Goal: Task Accomplishment & Management: Manage account settings

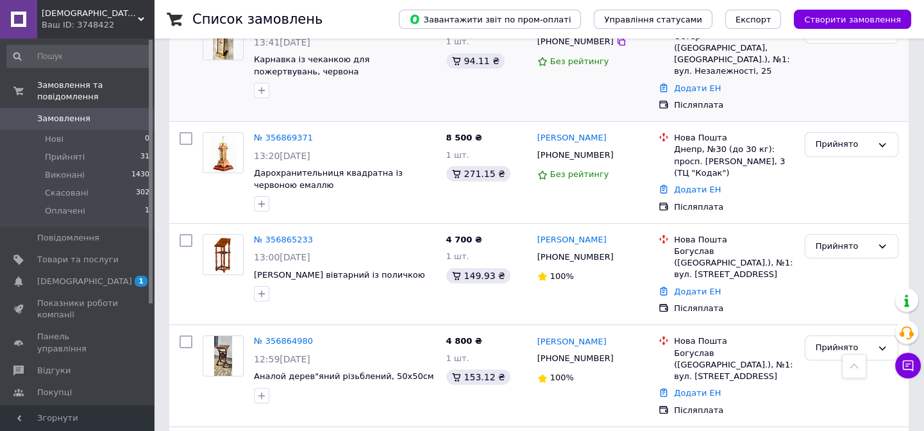
scroll to position [116, 0]
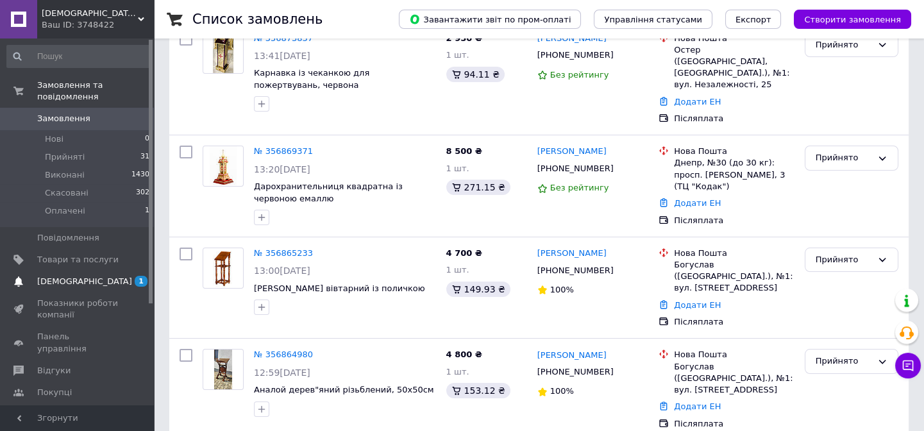
click at [72, 276] on span "[DEMOGRAPHIC_DATA]" at bounding box center [84, 282] width 95 height 12
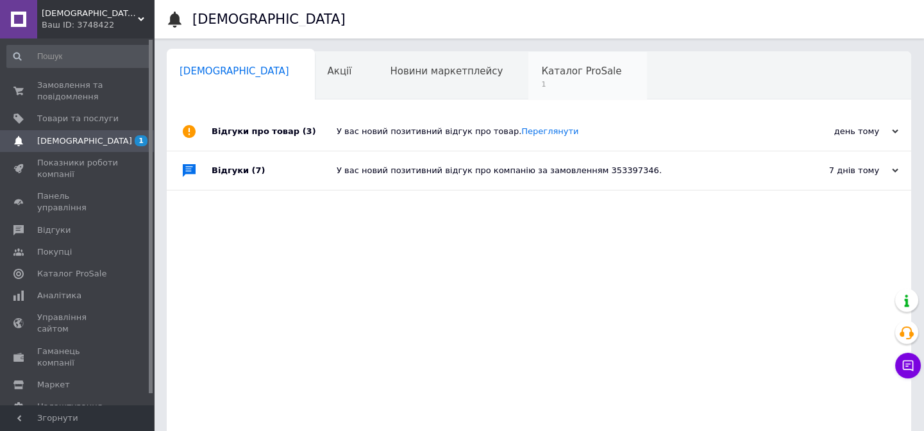
click at [541, 74] on span "Каталог ProSale" at bounding box center [581, 71] width 80 height 12
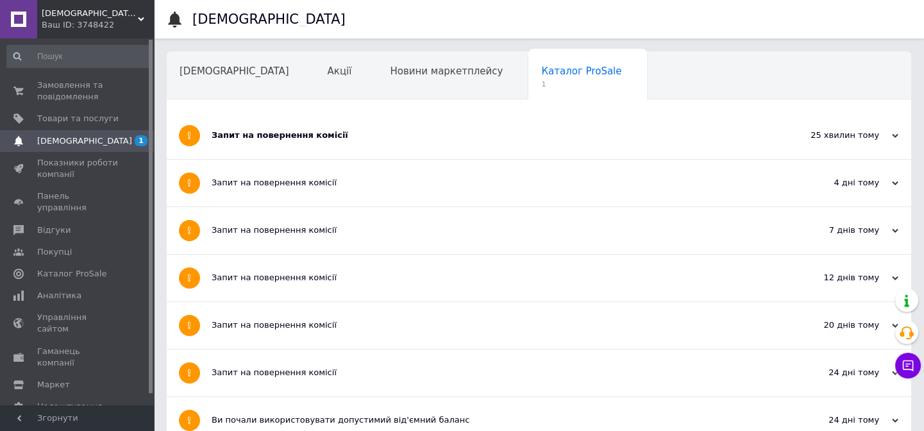
click at [309, 137] on div "Запит на повернення комісії" at bounding box center [491, 136] width 558 height 12
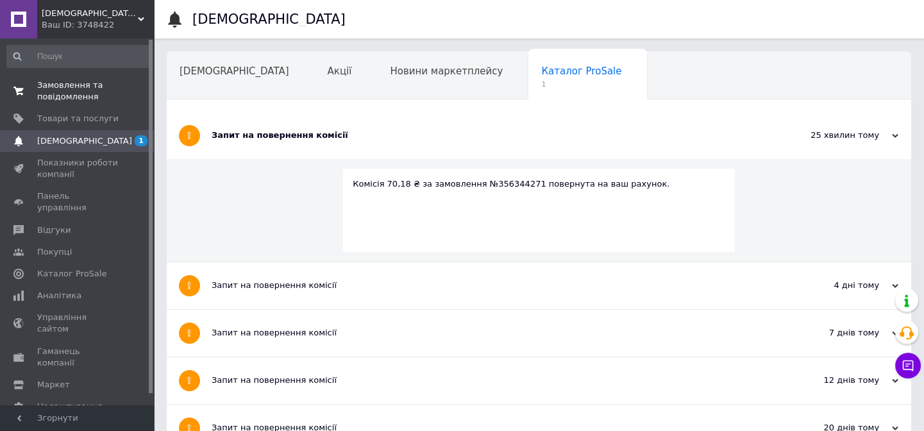
click at [83, 89] on span "Замовлення та повідомлення" at bounding box center [77, 90] width 81 height 23
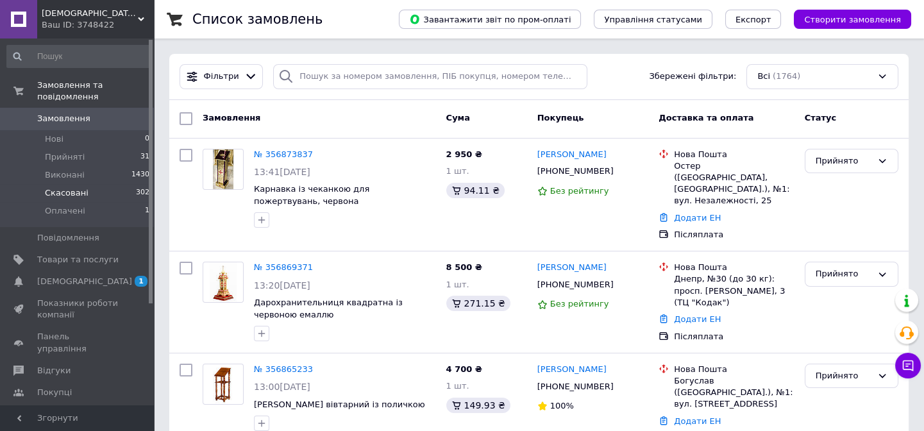
click at [53, 187] on span "Скасовані" at bounding box center [67, 193] width 44 height 12
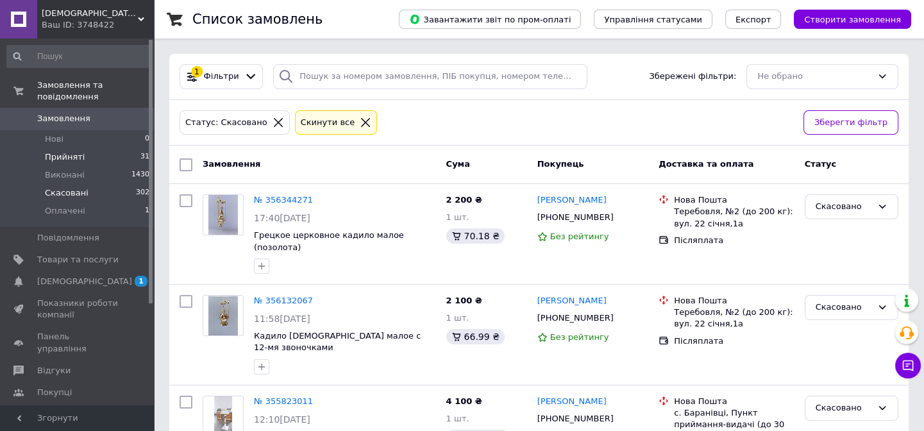
click at [71, 151] on span "Прийняті" at bounding box center [65, 157] width 40 height 12
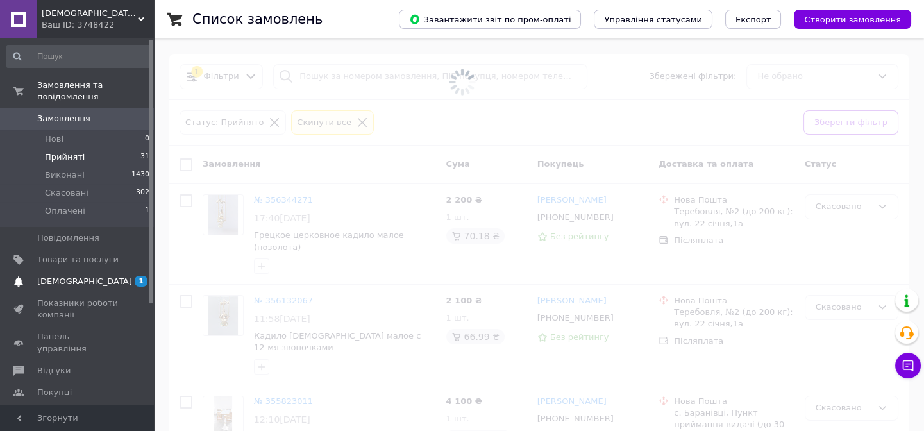
click at [79, 276] on span "[DEMOGRAPHIC_DATA]" at bounding box center [84, 282] width 95 height 12
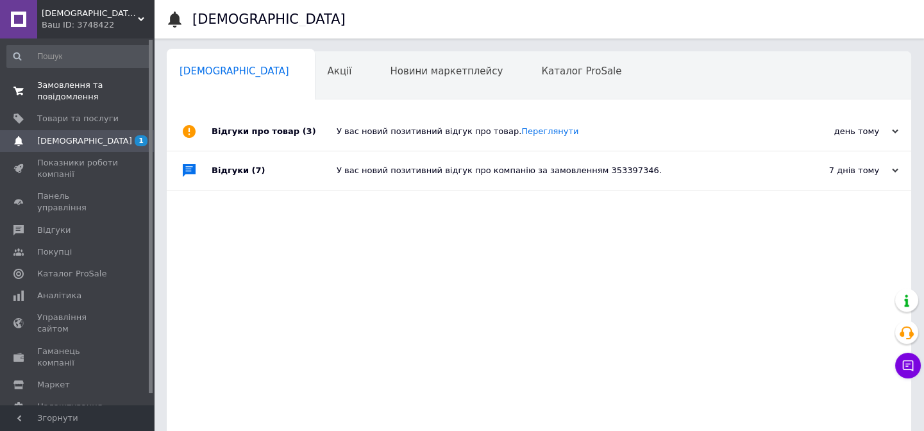
click at [76, 96] on span "Замовлення та повідомлення" at bounding box center [77, 90] width 81 height 23
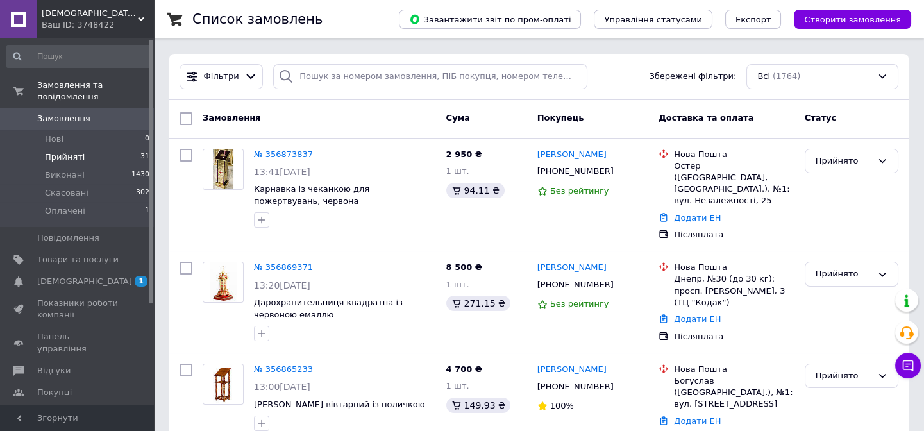
drag, startPoint x: 63, startPoint y: 147, endPoint x: 78, endPoint y: 153, distance: 15.2
click at [63, 151] on span "Прийняті" at bounding box center [65, 157] width 40 height 12
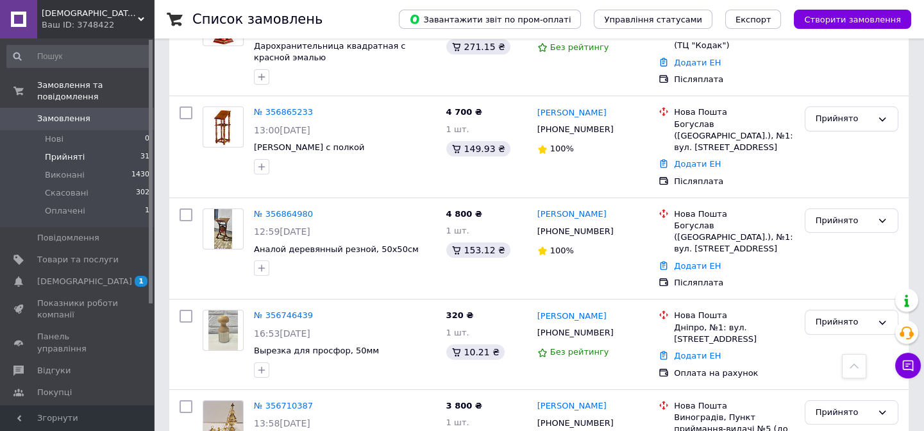
scroll to position [116, 0]
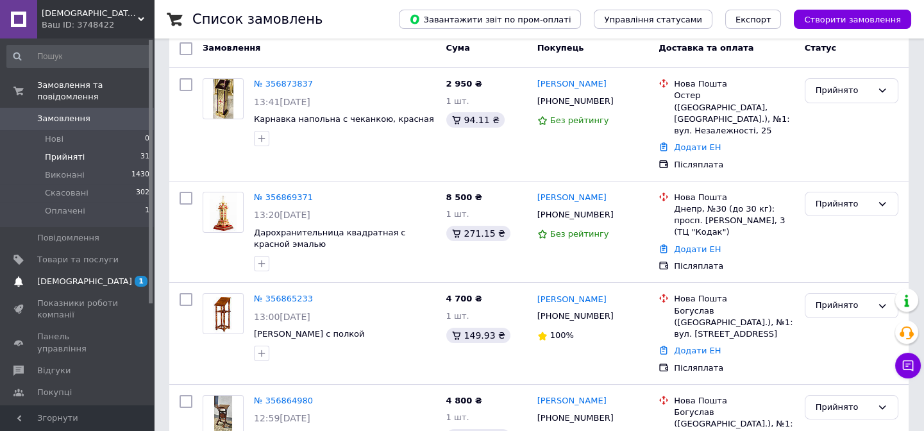
click at [60, 276] on span "[DEMOGRAPHIC_DATA]" at bounding box center [84, 282] width 95 height 12
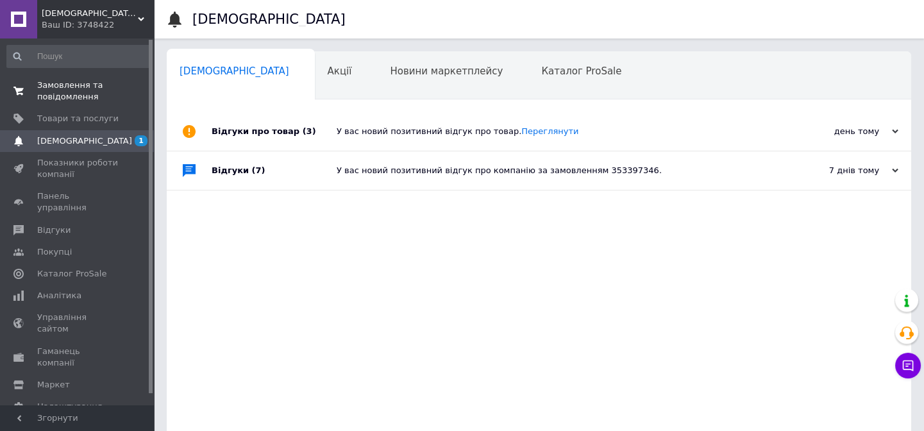
click at [58, 101] on span "Замовлення та повідомлення" at bounding box center [77, 90] width 81 height 23
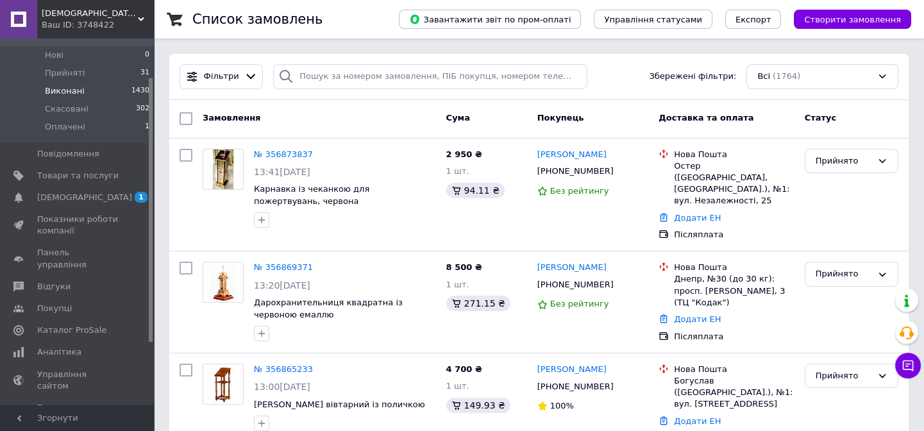
scroll to position [116, 0]
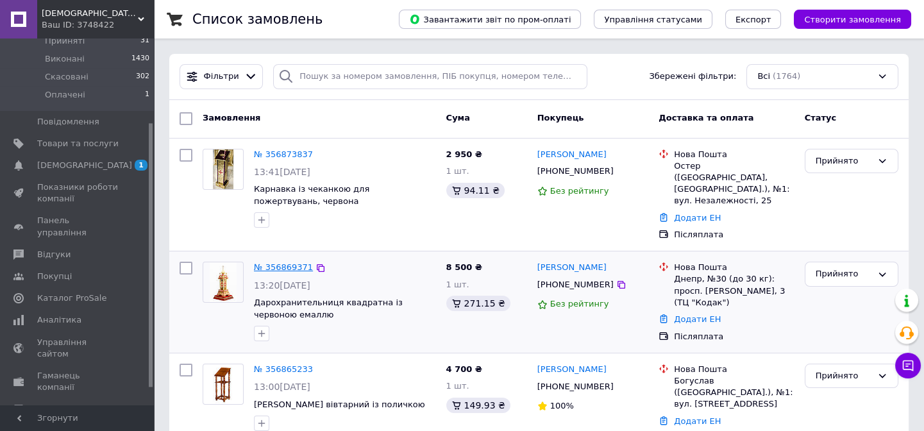
click at [272, 262] on link "№ 356869371" at bounding box center [283, 267] width 59 height 10
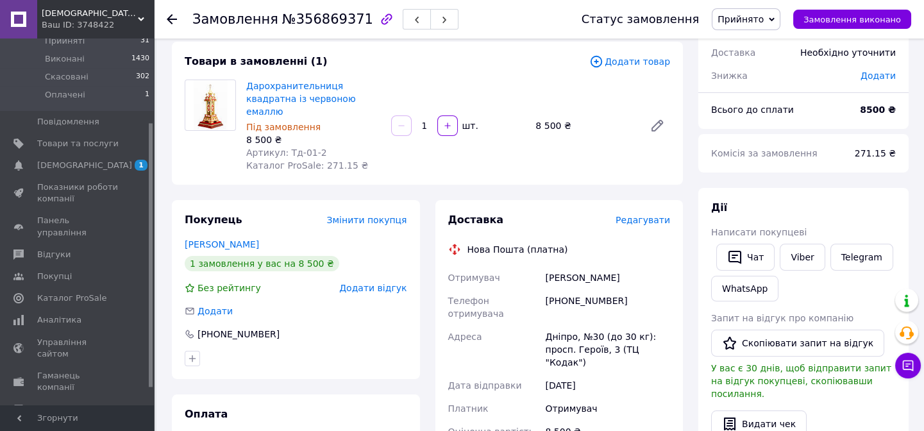
scroll to position [233, 0]
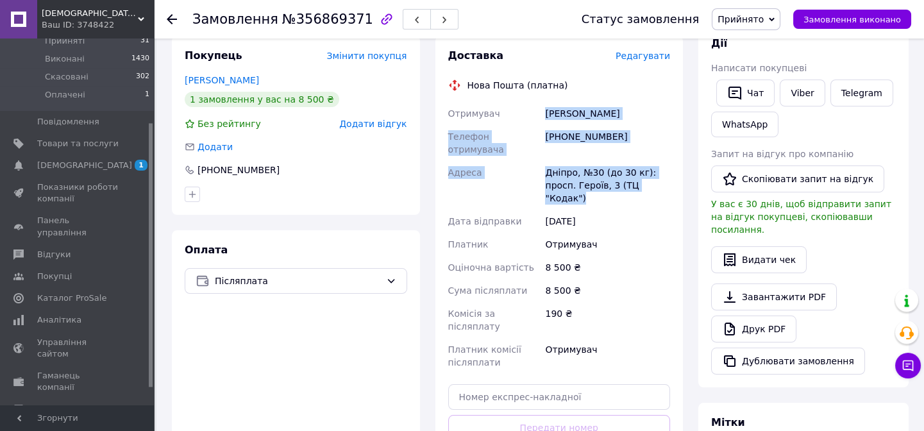
drag, startPoint x: 544, startPoint y: 102, endPoint x: 663, endPoint y: 168, distance: 135.7
click at [663, 168] on div "Отримувач [PERSON_NAME] Телефон отримувача [PHONE_NUMBER] Адреса Дніпро, №30 (д…" at bounding box center [560, 238] width 228 height 272
copy div "[PERSON_NAME] Телефон отримувача [PHONE_NUMBER] Адреса Дніпро, №30 (до 30 кг): …"
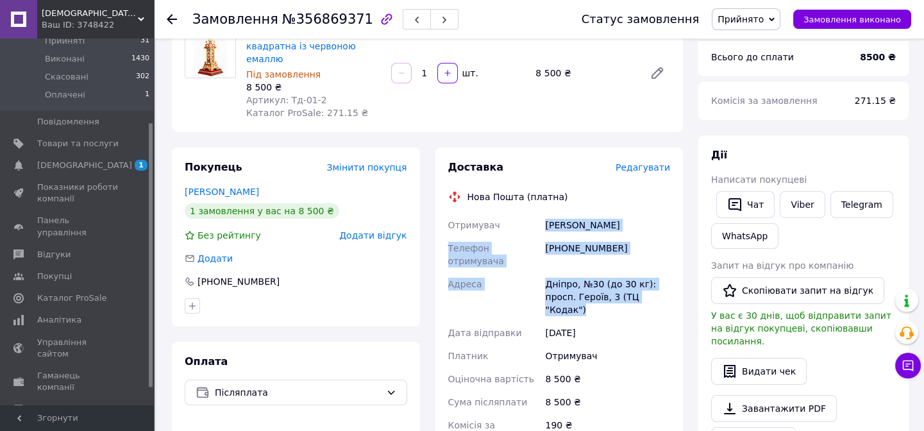
scroll to position [116, 0]
